Goal: Transaction & Acquisition: Purchase product/service

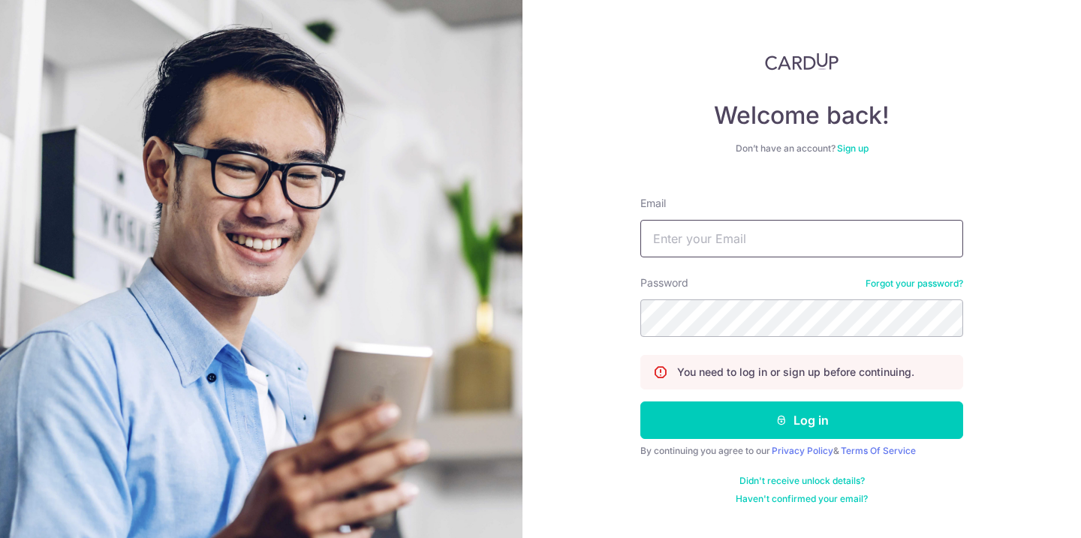
type input "melissatan@gmail.com"
click at [782, 432] on button "Log in" at bounding box center [801, 421] width 323 height 38
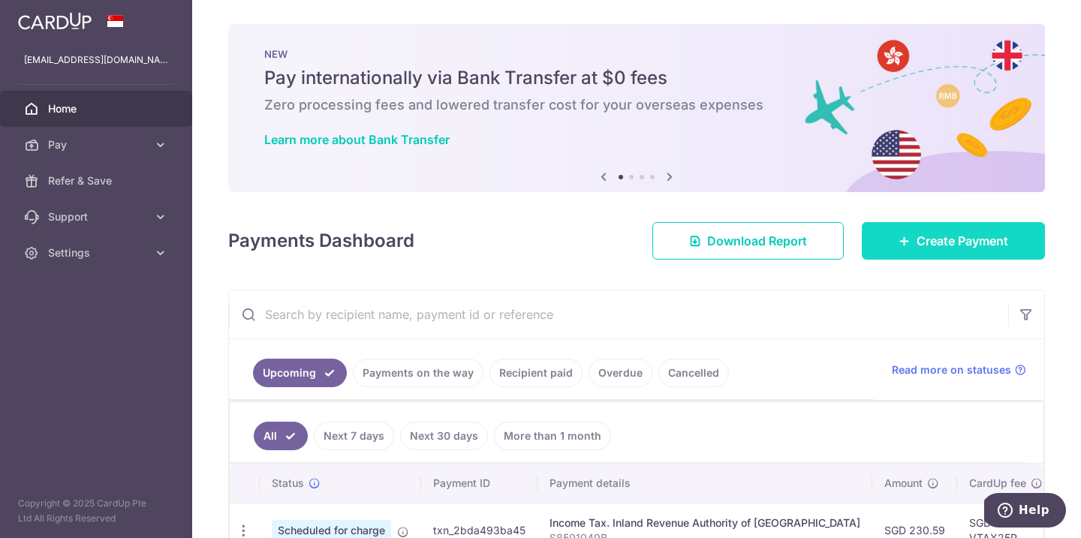
click at [924, 253] on link "Create Payment" at bounding box center [953, 241] width 183 height 38
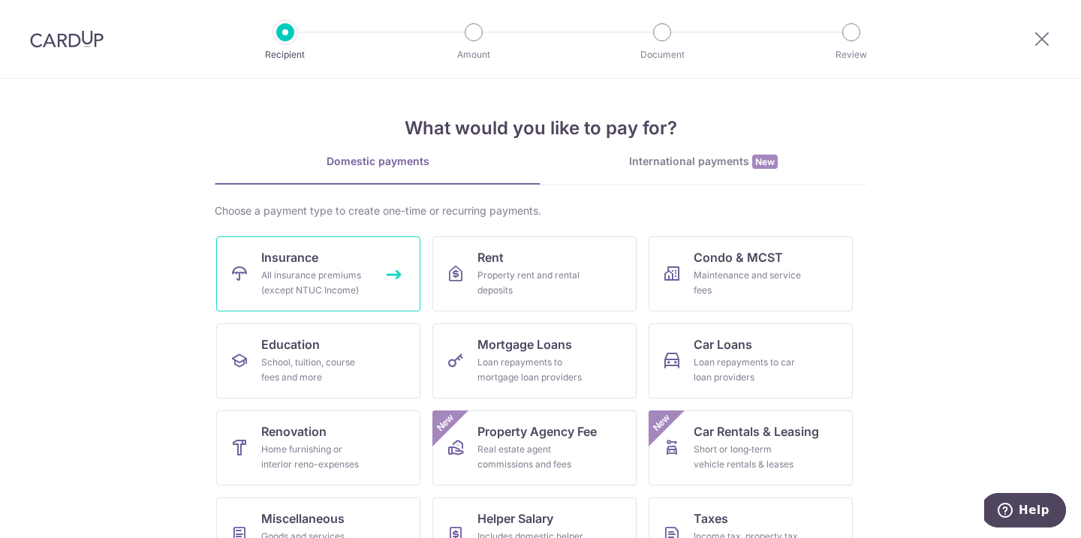
click at [357, 297] on div "All insurance premiums (except NTUC Income)" at bounding box center [315, 283] width 108 height 30
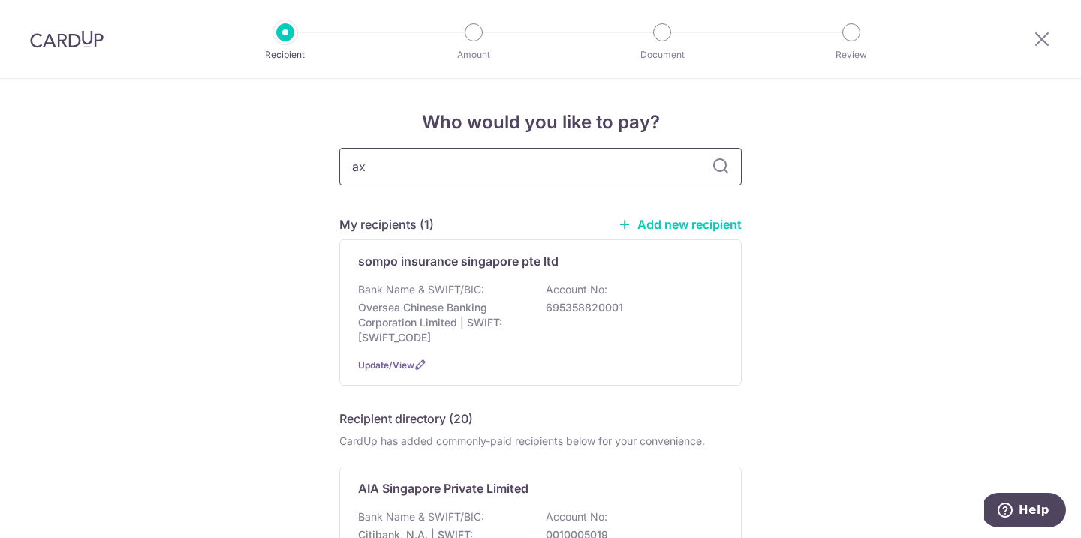
type input "axa"
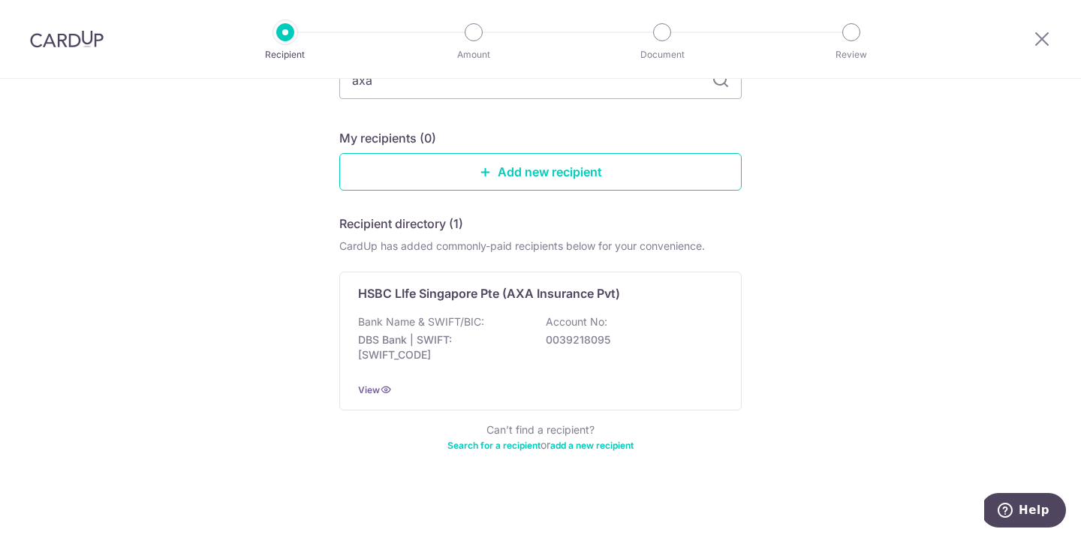
scroll to position [120, 0]
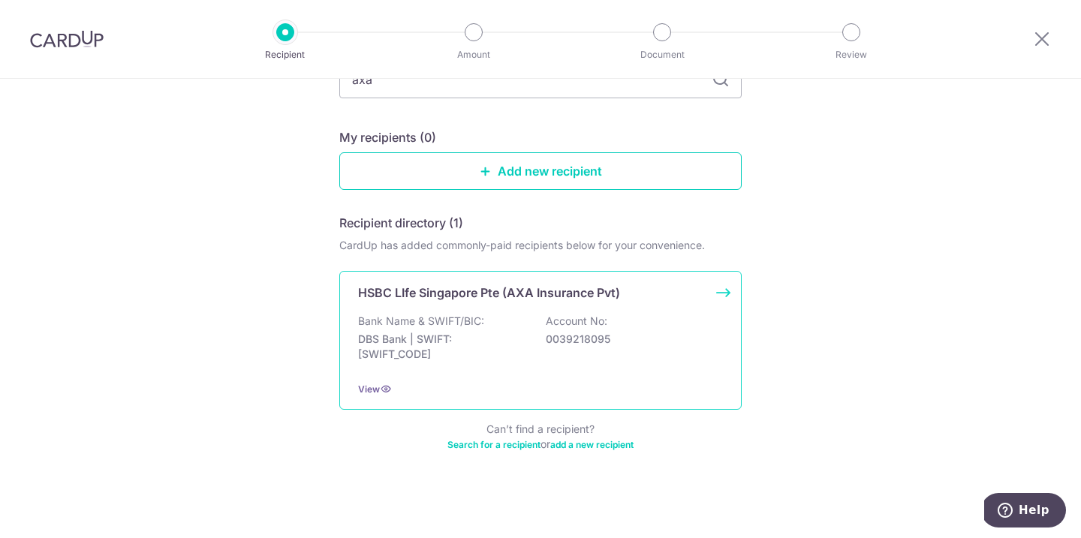
click at [684, 329] on div "Bank Name & SWIFT/BIC: DBS Bank | SWIFT: DBSSSGSGXXX Account No: 0039218095" at bounding box center [540, 342] width 365 height 56
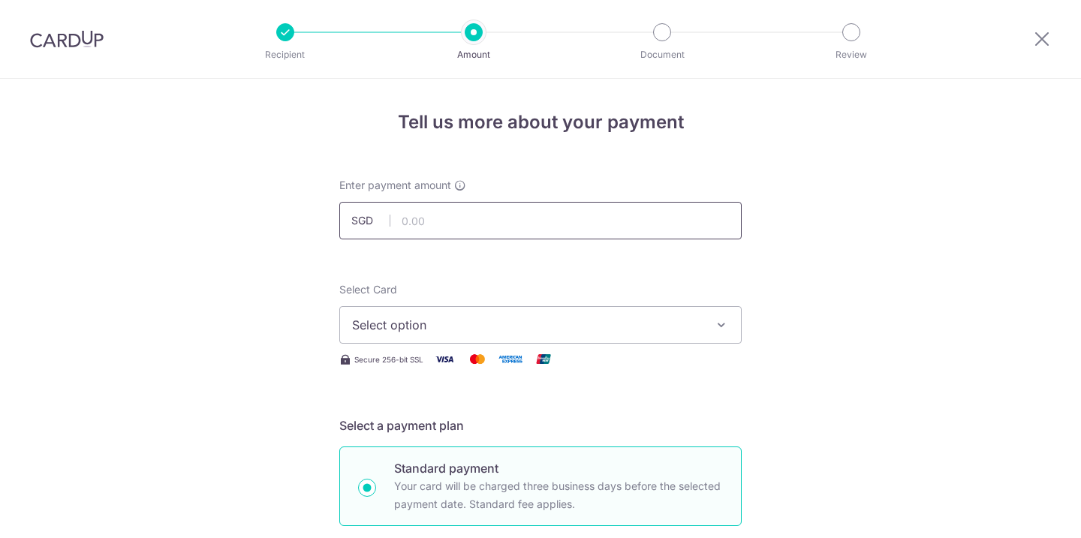
click at [529, 224] on input "text" at bounding box center [540, 221] width 402 height 38
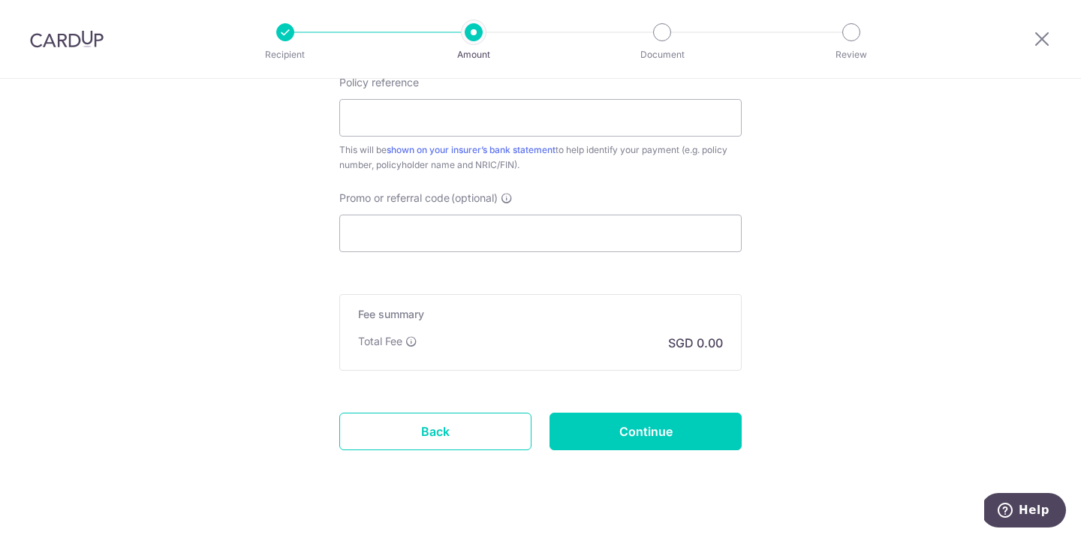
scroll to position [880, 0]
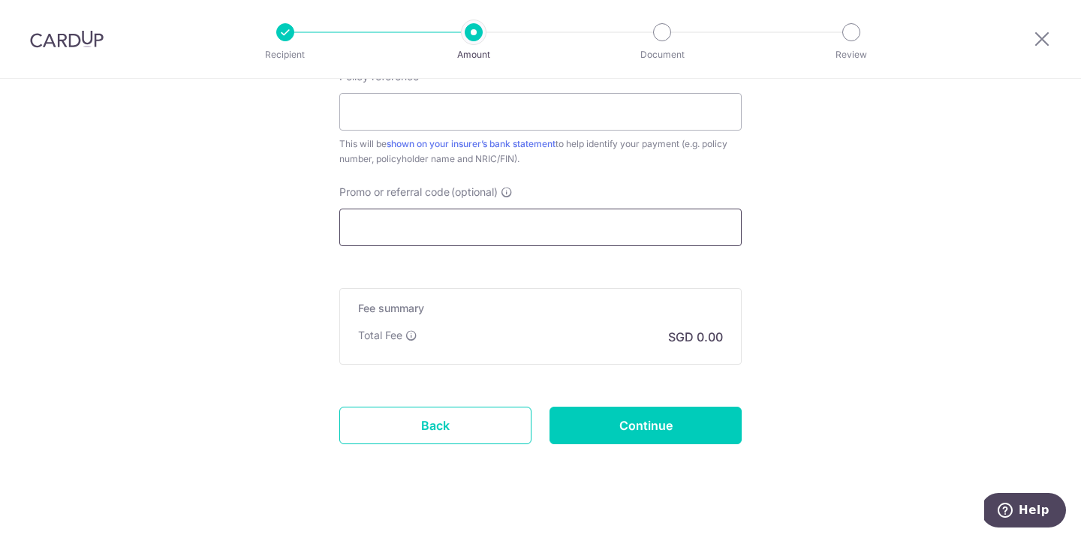
click at [550, 233] on input "Promo or referral code (optional)" at bounding box center [540, 228] width 402 height 38
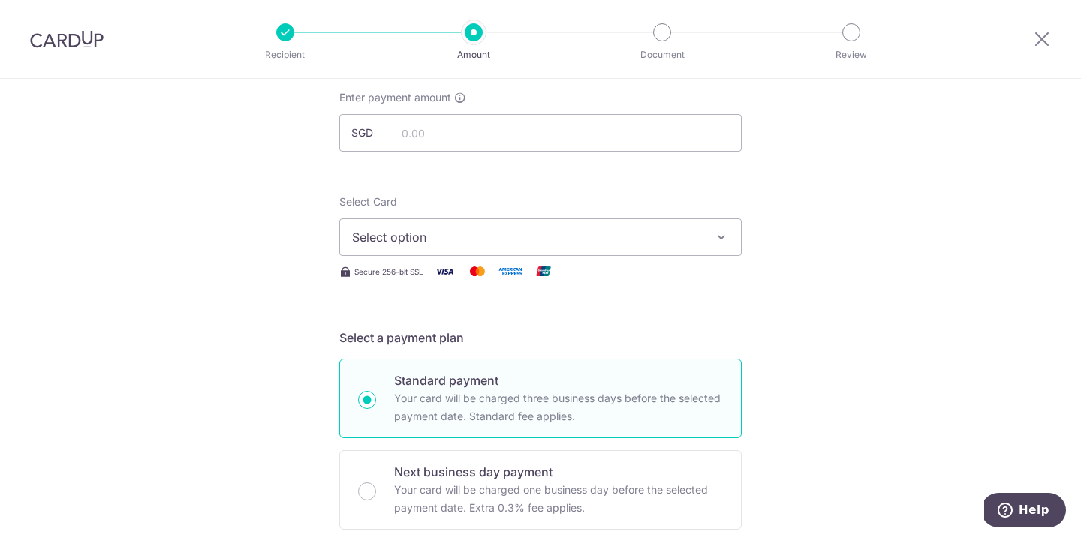
scroll to position [89, 0]
type input "OFF225"
click at [528, 236] on span "Select option" at bounding box center [527, 236] width 350 height 18
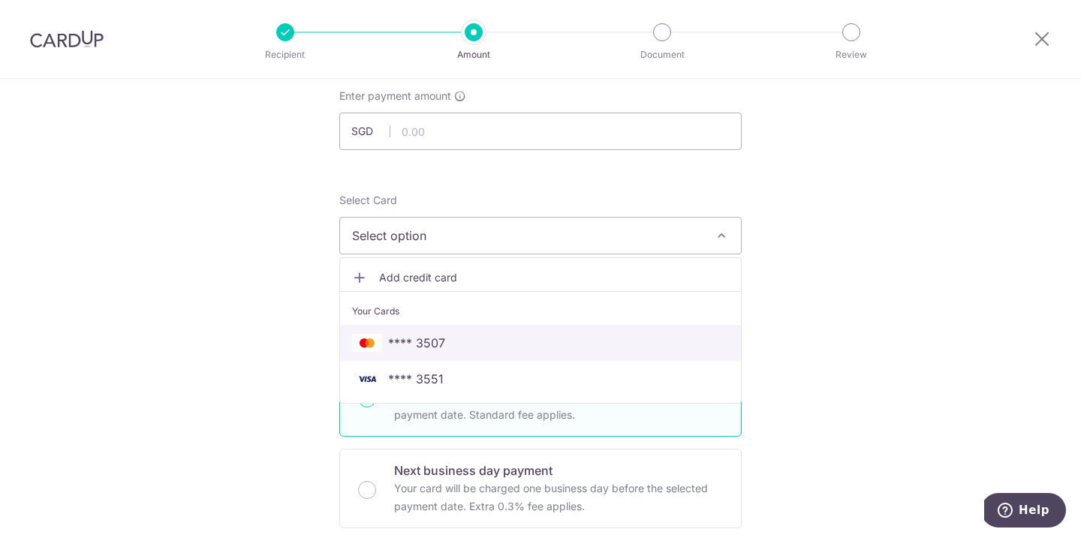
click at [476, 345] on span "**** 3507" at bounding box center [540, 343] width 377 height 18
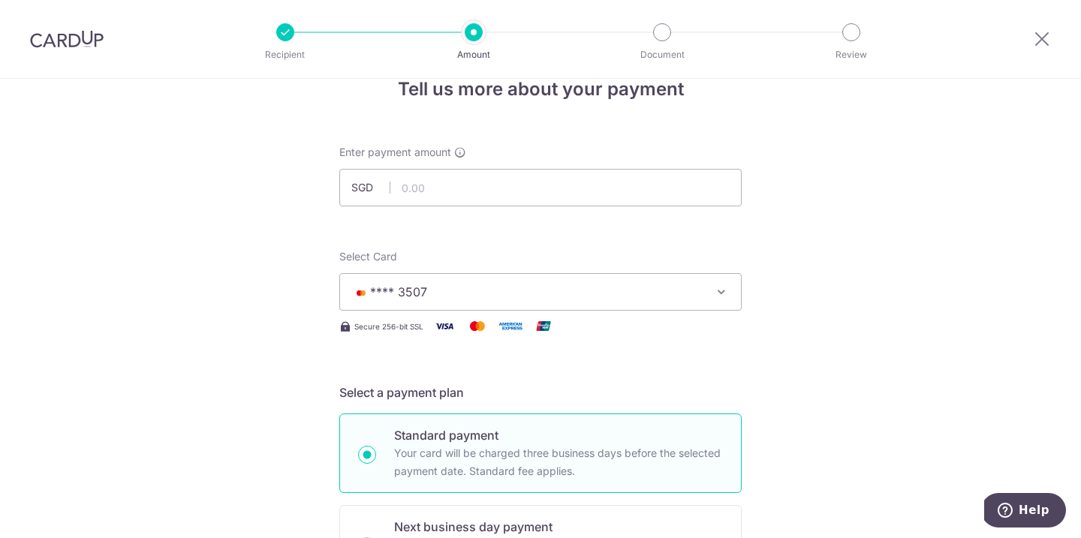
scroll to position [0, 0]
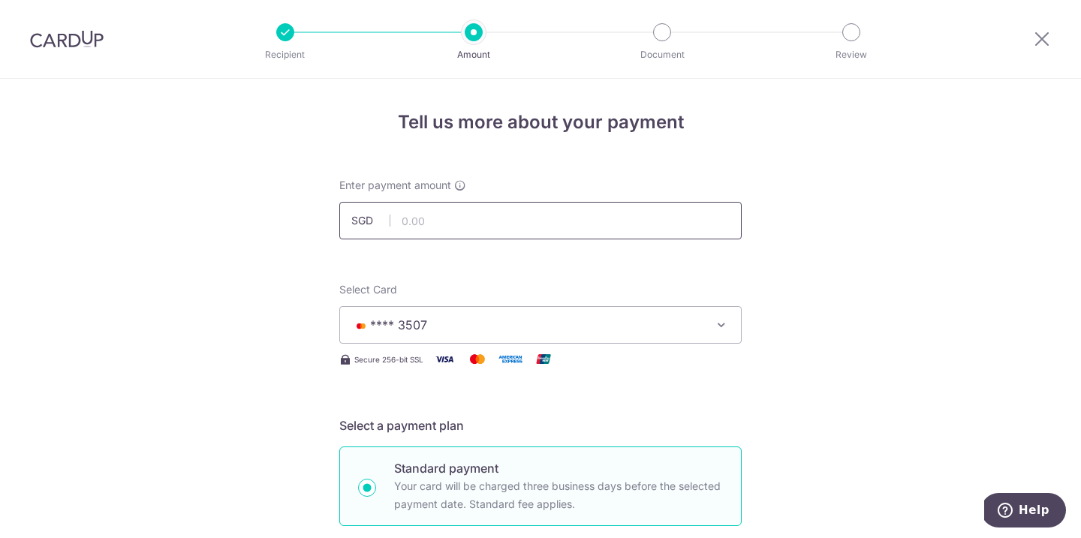
click at [604, 227] on input "text" at bounding box center [540, 221] width 402 height 38
type input "2,453.50"
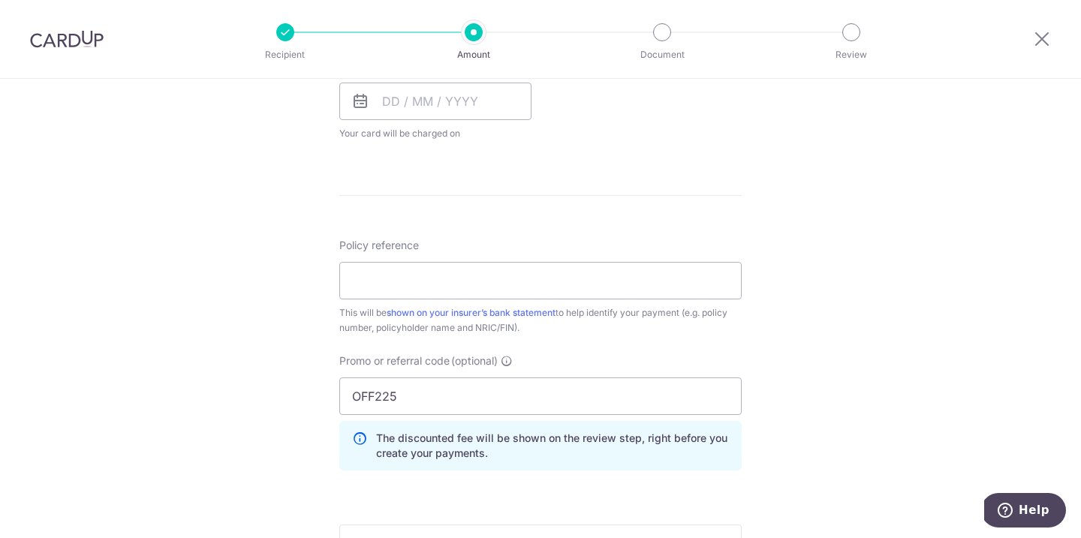
scroll to position [720, 0]
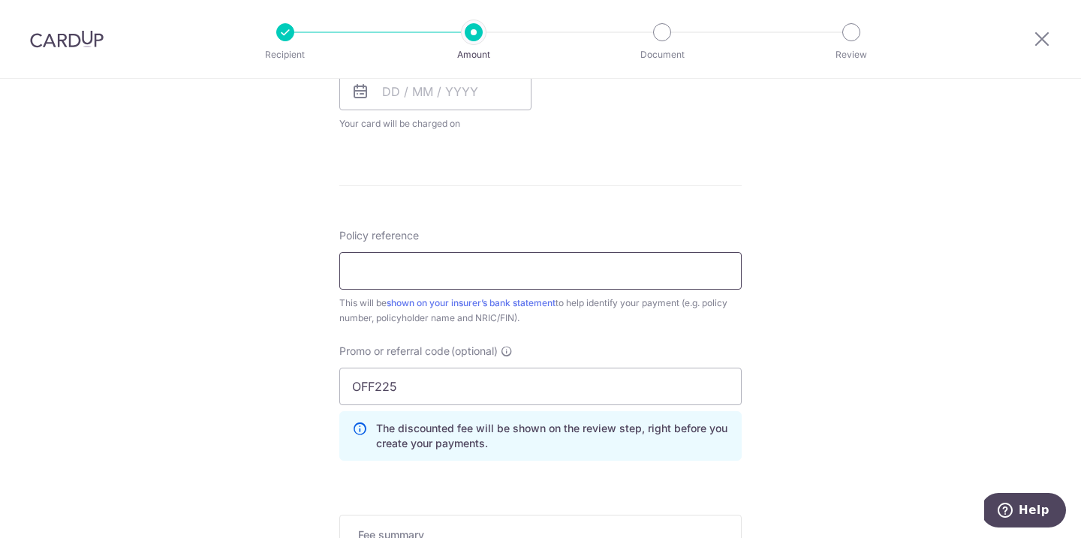
click at [676, 266] on input "Policy reference" at bounding box center [540, 271] width 402 height 38
type input "501-7654442"
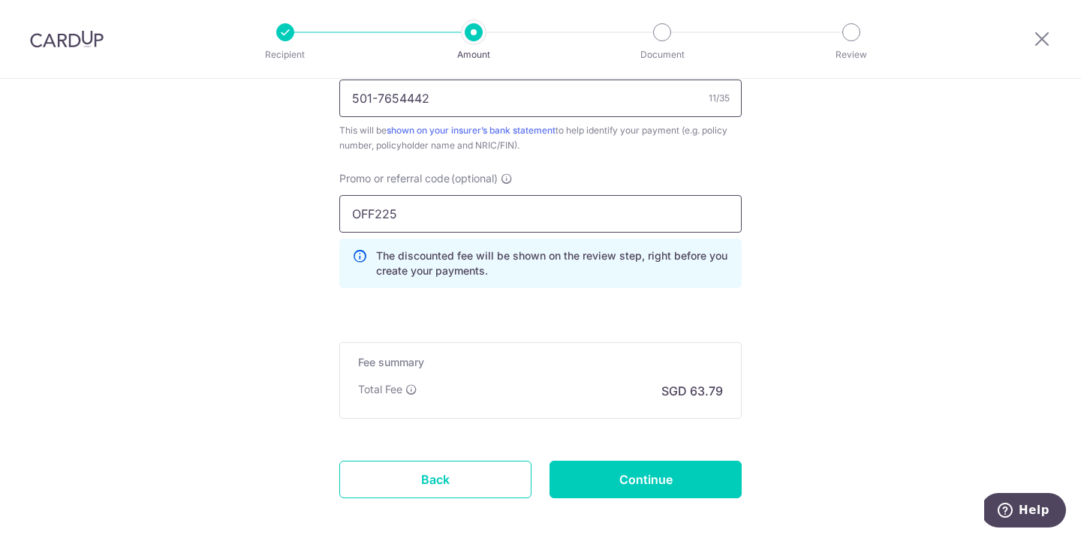
scroll to position [966, 0]
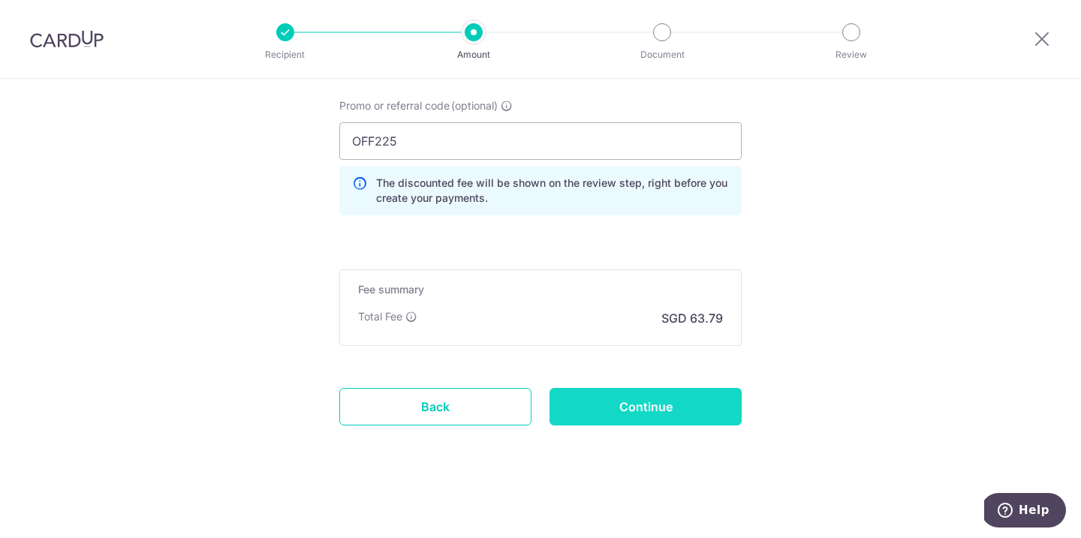
click at [666, 417] on input "Continue" at bounding box center [645, 407] width 192 height 38
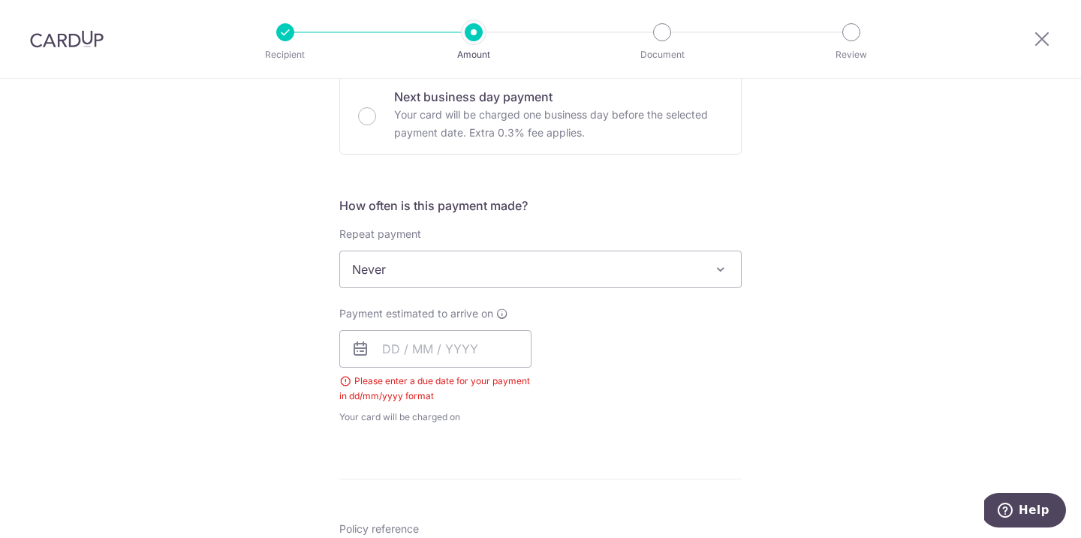
scroll to position [455, 0]
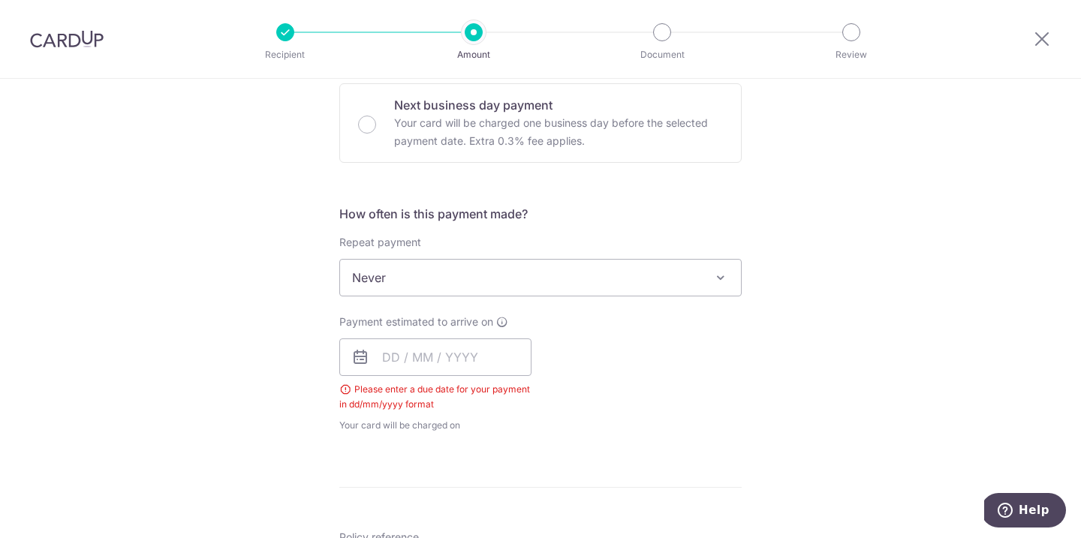
click at [359, 363] on icon at bounding box center [360, 357] width 18 height 18
click at [358, 356] on icon at bounding box center [360, 357] width 18 height 18
click at [365, 361] on icon at bounding box center [360, 357] width 18 height 18
click at [427, 359] on input "text" at bounding box center [435, 357] width 192 height 38
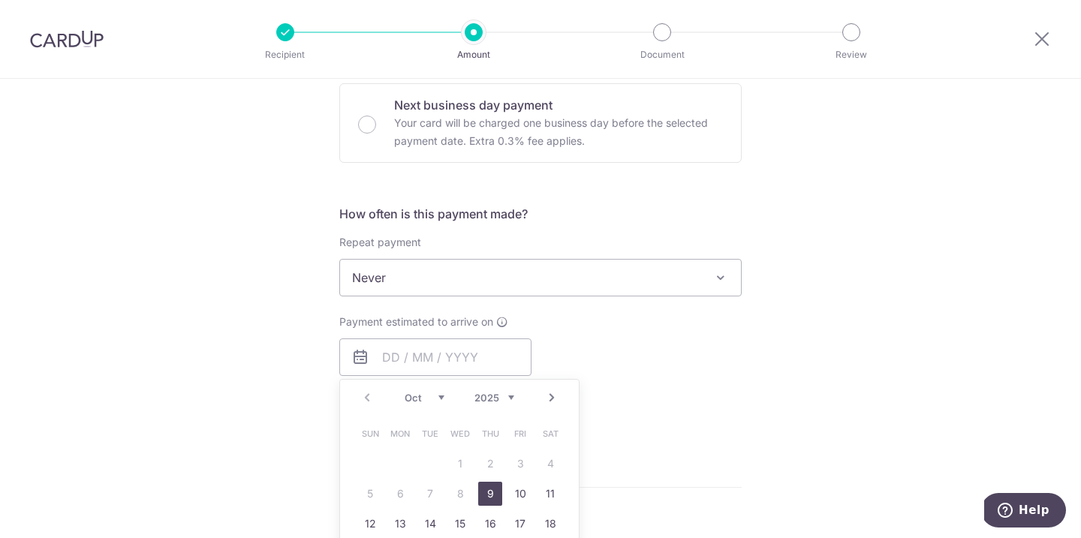
click at [648, 393] on div "Payment estimated to arrive on Prev Next Oct Nov Dec 2025 2026 2027 2028 2029 2…" at bounding box center [540, 373] width 420 height 119
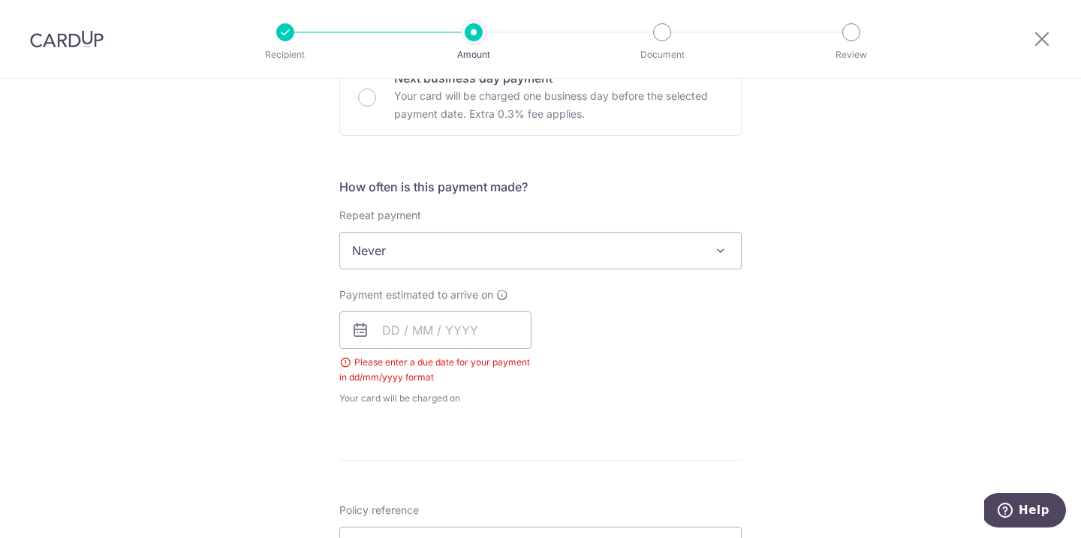
scroll to position [483, 0]
click at [396, 334] on input "text" at bounding box center [435, 330] width 192 height 38
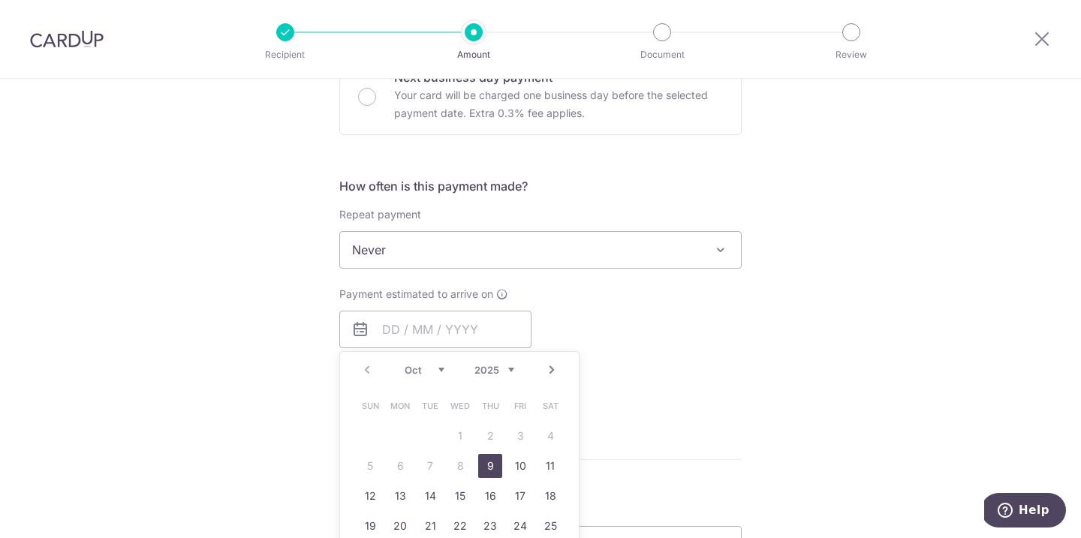
click at [495, 469] on link "9" at bounding box center [490, 466] width 24 height 24
type input "[DATE]"
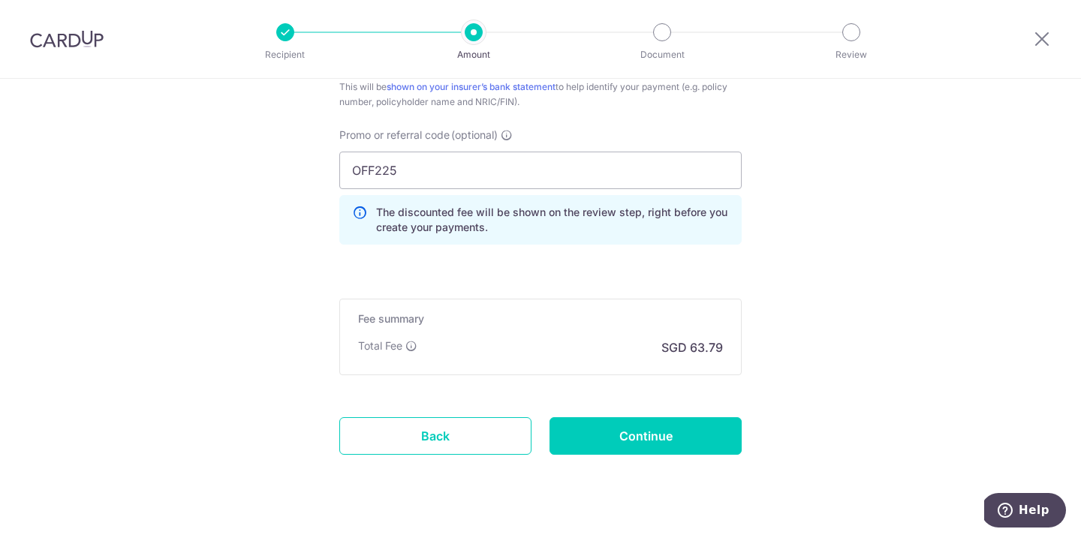
scroll to position [1027, 0]
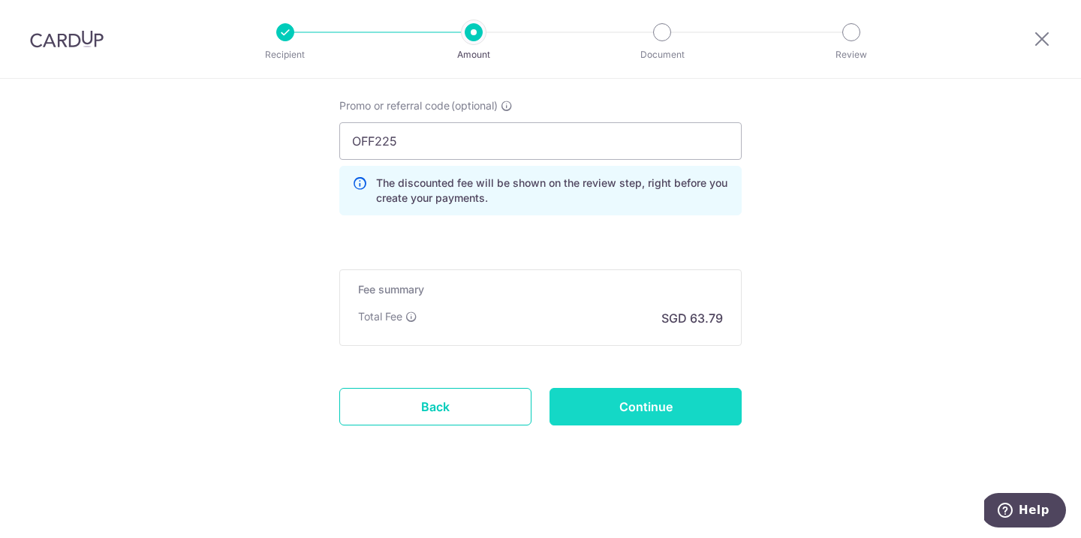
click at [713, 406] on input "Continue" at bounding box center [645, 407] width 192 height 38
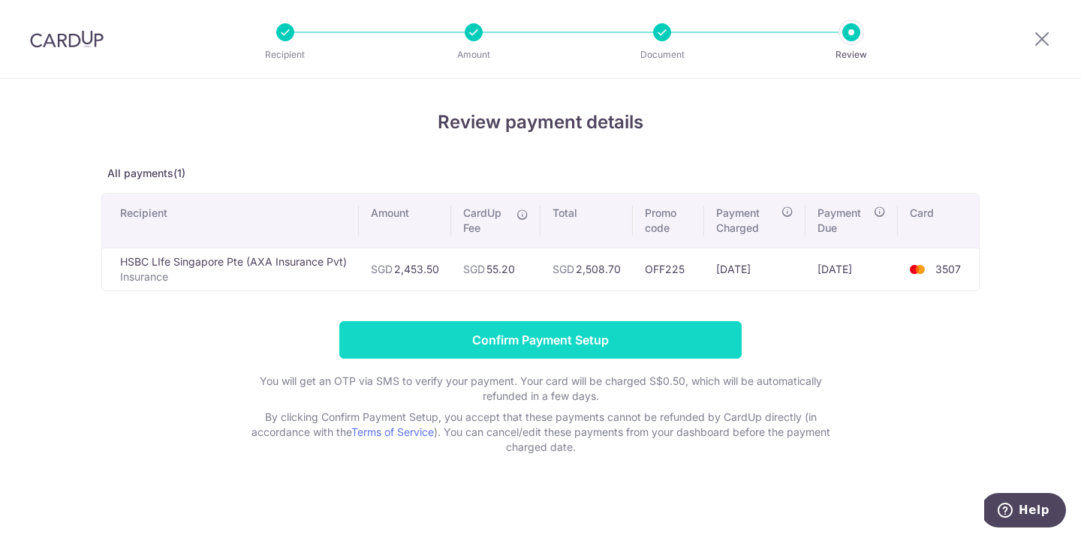
click at [697, 350] on input "Confirm Payment Setup" at bounding box center [540, 340] width 402 height 38
